Goal: Register for event/course

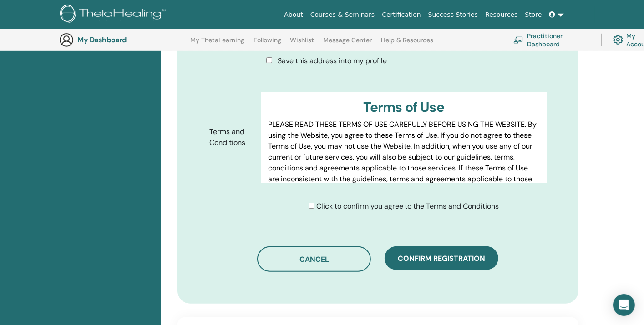
scroll to position [477, 0]
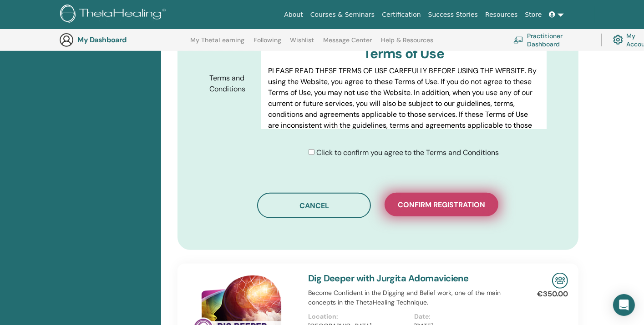
click at [434, 205] on span "Confirm registration" at bounding box center [441, 205] width 87 height 10
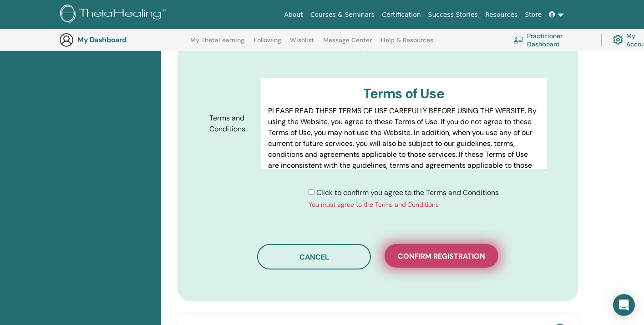
click at [423, 252] on span "Confirm registration" at bounding box center [441, 257] width 87 height 10
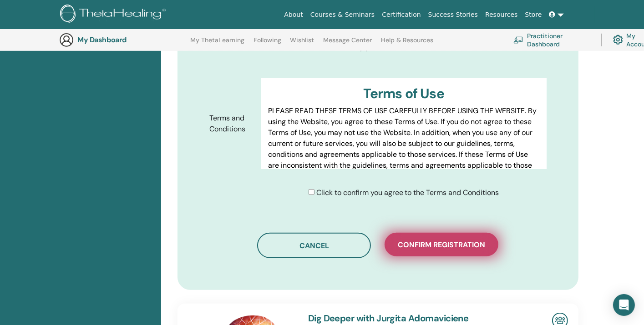
scroll to position [568, 0]
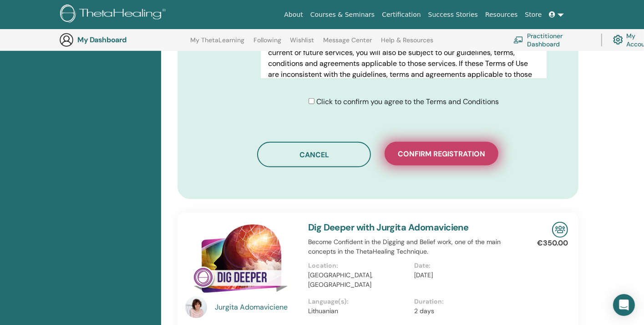
click at [447, 149] on span "Confirm registration" at bounding box center [441, 154] width 87 height 10
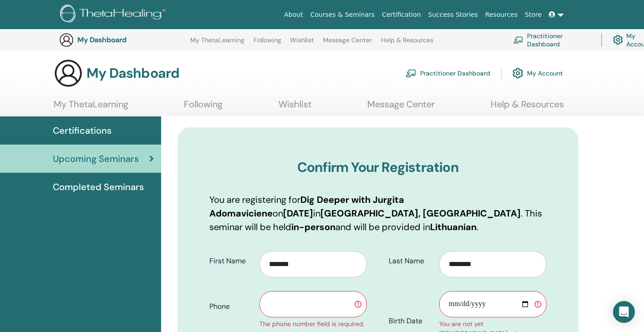
scroll to position [0, 0]
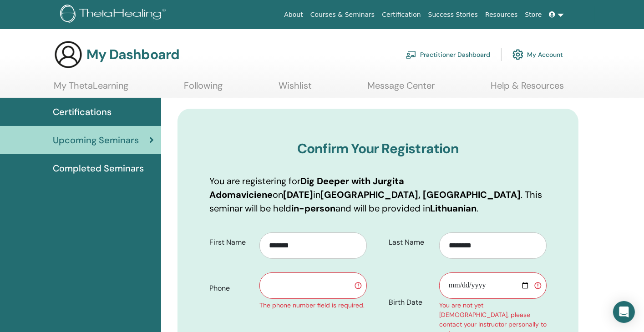
click at [532, 56] on link "My Account" at bounding box center [537, 55] width 51 height 20
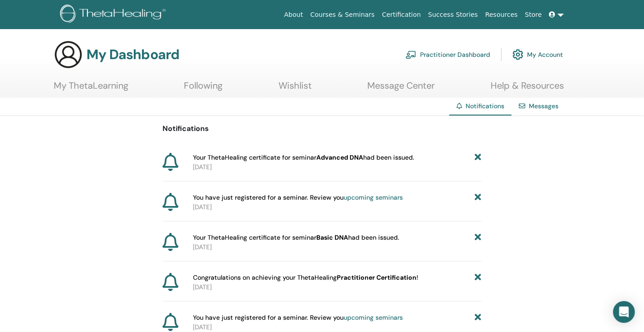
click at [550, 15] on link at bounding box center [557, 14] width 22 height 17
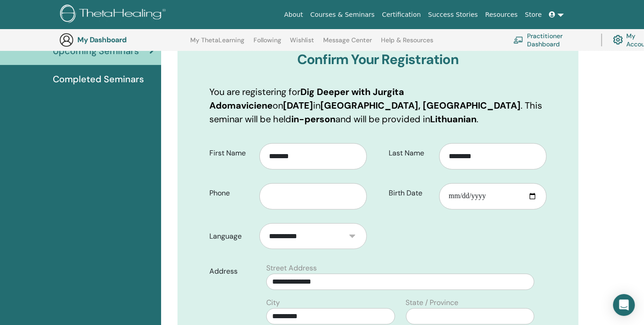
scroll to position [113, 0]
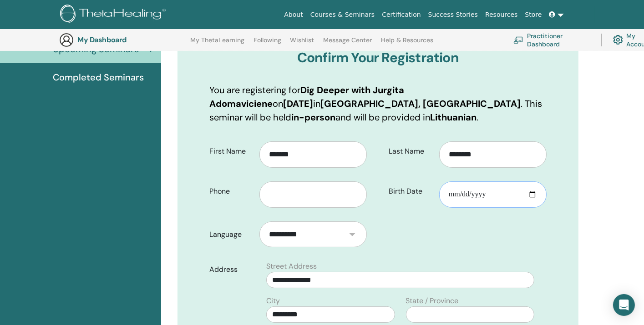
click at [532, 192] on input "Birth Date" at bounding box center [492, 195] width 107 height 26
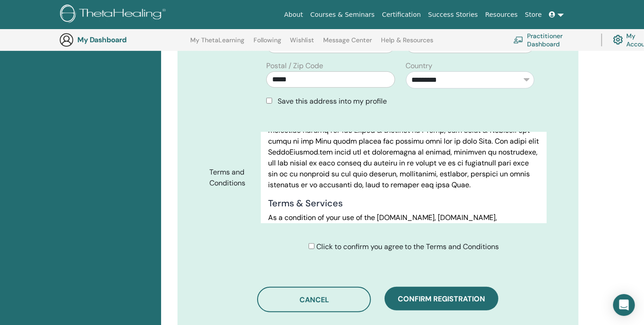
scroll to position [477, 0]
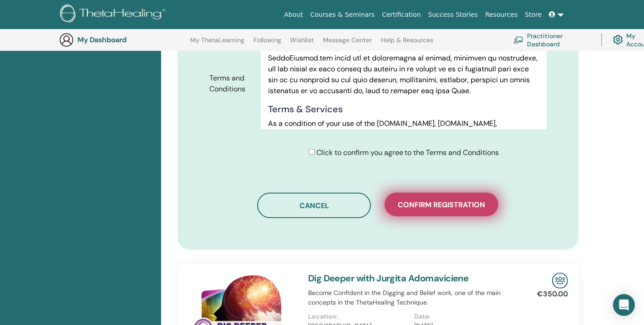
click at [421, 203] on span "Confirm registration" at bounding box center [441, 205] width 87 height 10
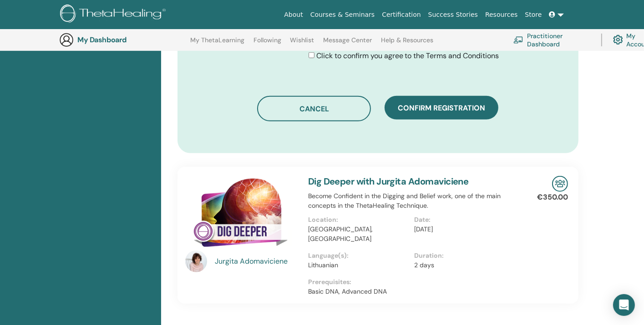
scroll to position [614, 0]
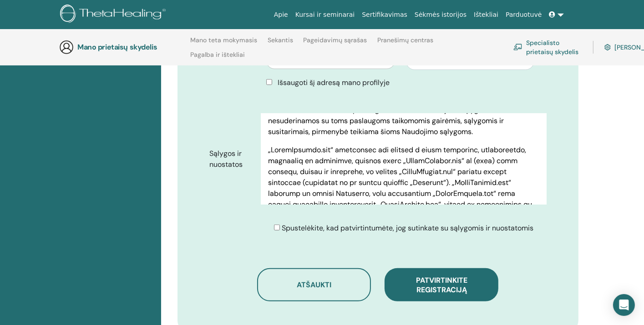
scroll to position [492, 0]
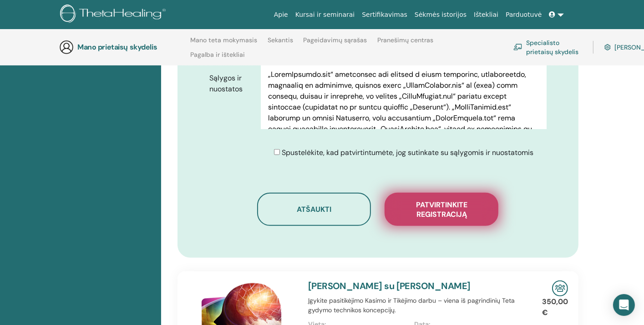
click at [436, 204] on font "Patvirtinkite registraciją" at bounding box center [441, 209] width 51 height 19
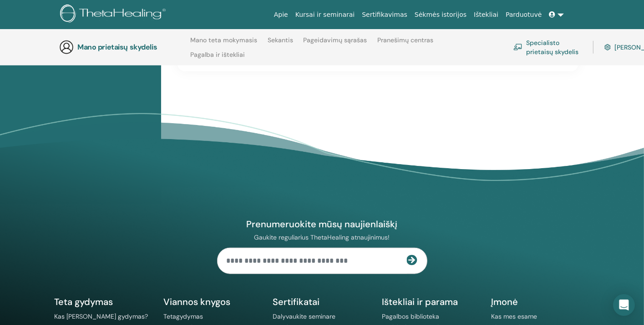
scroll to position [756, 0]
